Goal: Information Seeking & Learning: Learn about a topic

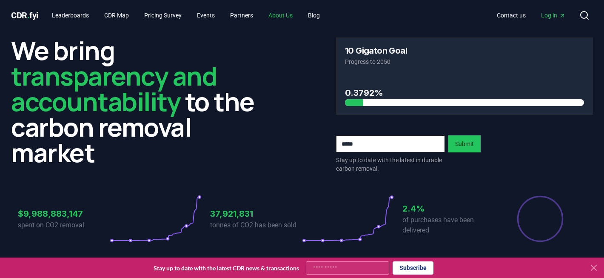
click at [284, 15] on link "About Us" at bounding box center [280, 15] width 38 height 15
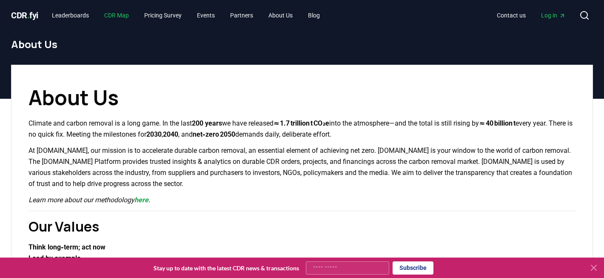
click at [114, 15] on link "CDR Map" at bounding box center [116, 15] width 38 height 15
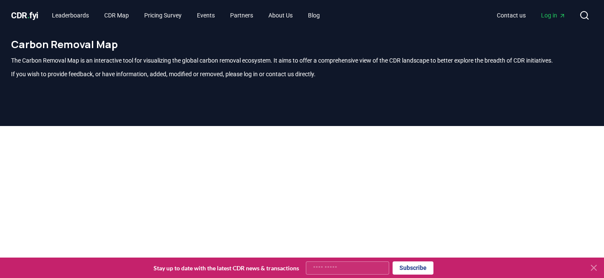
click at [20, 18] on span "CDR . fyi" at bounding box center [24, 15] width 27 height 10
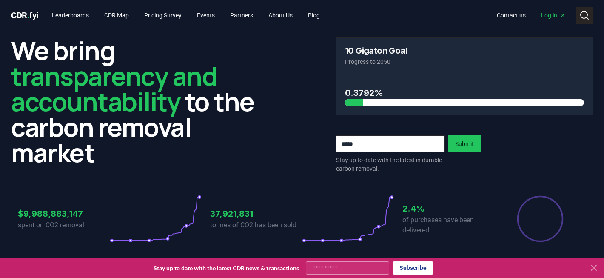
click at [589, 12] on button "Search" at bounding box center [583, 15] width 17 height 17
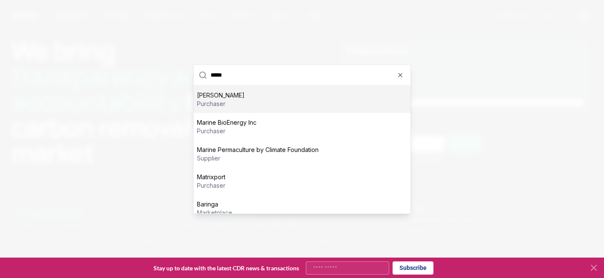
type input "******"
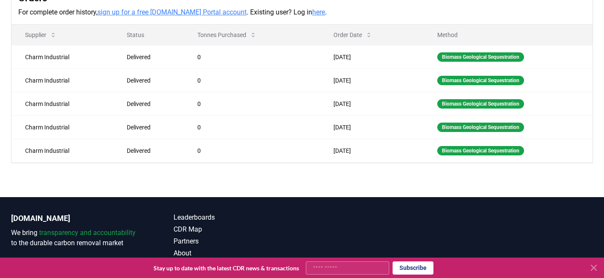
scroll to position [311, 0]
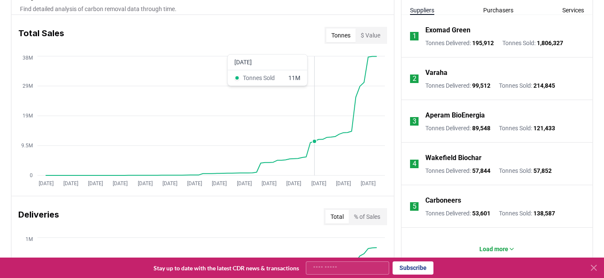
scroll to position [318, 0]
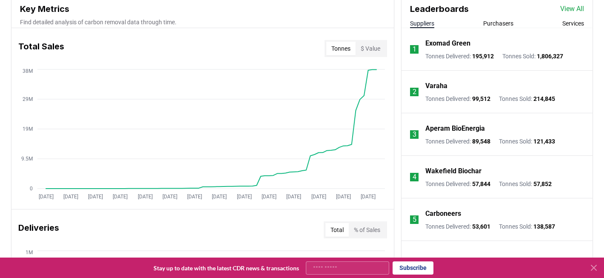
click at [517, 23] on div "Suppliers Purchasers Services" at bounding box center [496, 23] width 191 height 9
click at [504, 23] on button "Purchasers" at bounding box center [498, 23] width 30 height 9
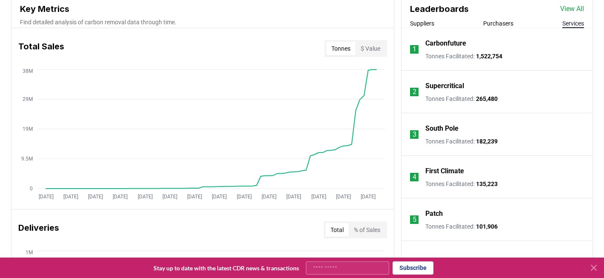
click at [575, 21] on button "Services" at bounding box center [573, 23] width 22 height 9
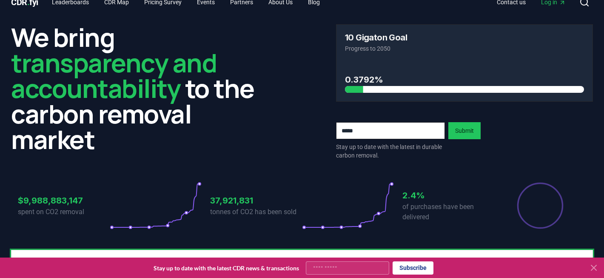
scroll to position [0, 0]
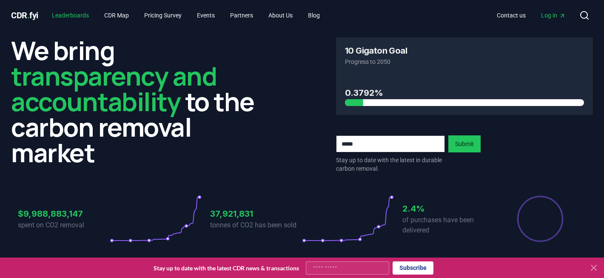
click at [82, 14] on link "Leaderboards" at bounding box center [70, 15] width 51 height 15
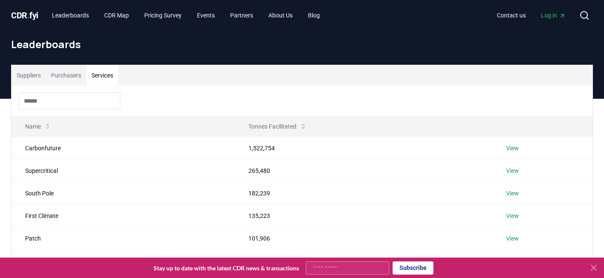
click at [109, 74] on button "Services" at bounding box center [102, 75] width 32 height 20
click at [32, 77] on button "Suppliers" at bounding box center [28, 75] width 34 height 20
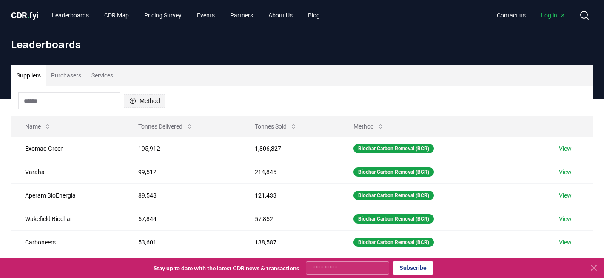
click at [140, 97] on button "Method" at bounding box center [145, 101] width 42 height 14
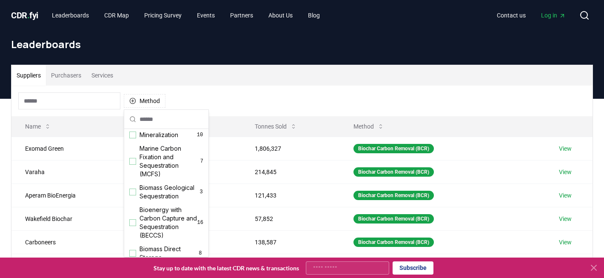
scroll to position [25, 0]
click at [165, 155] on span "Marine Carbon Fixation and Sequestration (MCFS)" at bounding box center [169, 161] width 61 height 34
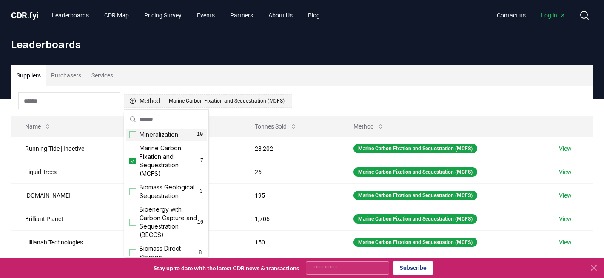
click at [286, 98] on div "Marine Carbon Fixation and Sequestration (MCFS)" at bounding box center [227, 100] width 120 height 9
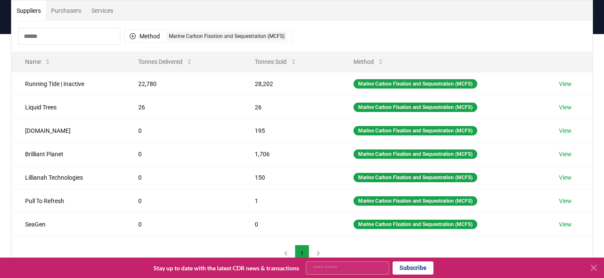
scroll to position [39, 0]
